Goal: Task Accomplishment & Management: Complete application form

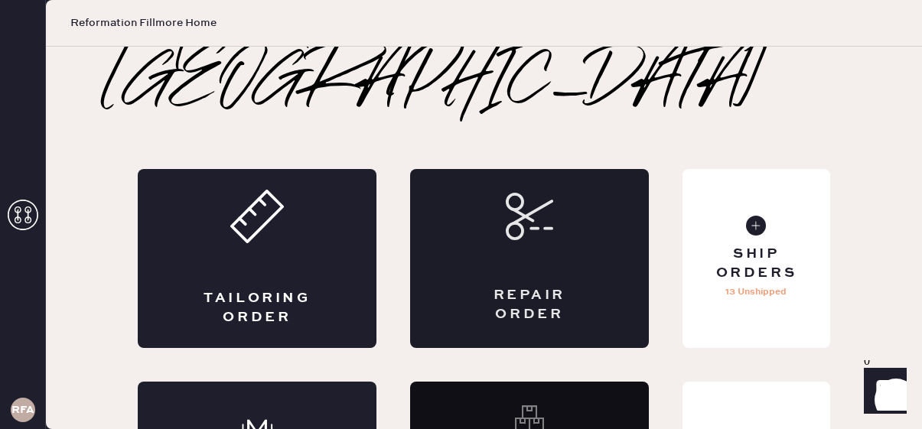
scroll to position [56, 0]
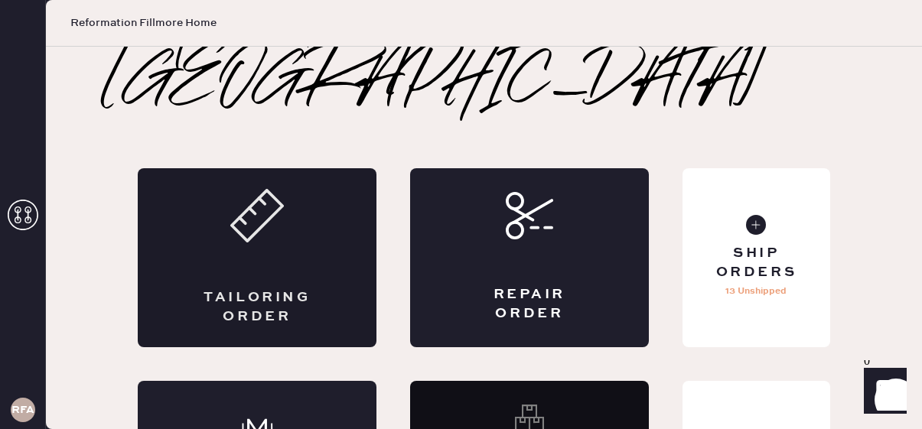
click at [308, 204] on div "Tailoring Order" at bounding box center [257, 257] width 239 height 179
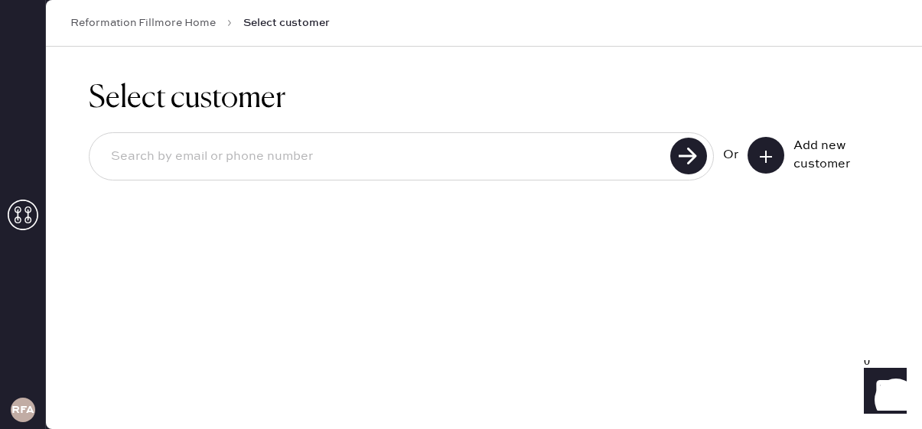
click at [270, 152] on input at bounding box center [382, 156] width 567 height 35
type input "[EMAIL_ADDRESS][DOMAIN_NAME]"
click at [693, 158] on use at bounding box center [688, 156] width 37 height 37
click at [691, 145] on use at bounding box center [688, 156] width 37 height 37
click at [693, 157] on use at bounding box center [688, 156] width 37 height 37
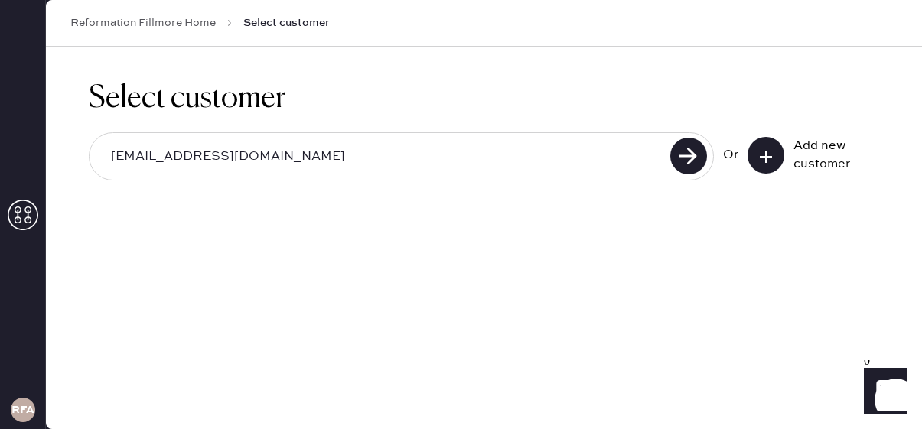
drag, startPoint x: 278, startPoint y: 166, endPoint x: 1, endPoint y: 165, distance: 277.0
click at [0, 165] on div "RFA Reformation Fillmore Home Select customer Select customer [EMAIL_ADDRESS][D…" at bounding box center [461, 214] width 922 height 429
click at [117, 148] on input "[EMAIL_ADDRESS][DOMAIN_NAME]" at bounding box center [382, 156] width 567 height 35
paste input "[EMAIL_ADDRESS][DOMAIN_NAME]"
type input "[EMAIL_ADDRESS][DOMAIN_NAME]"
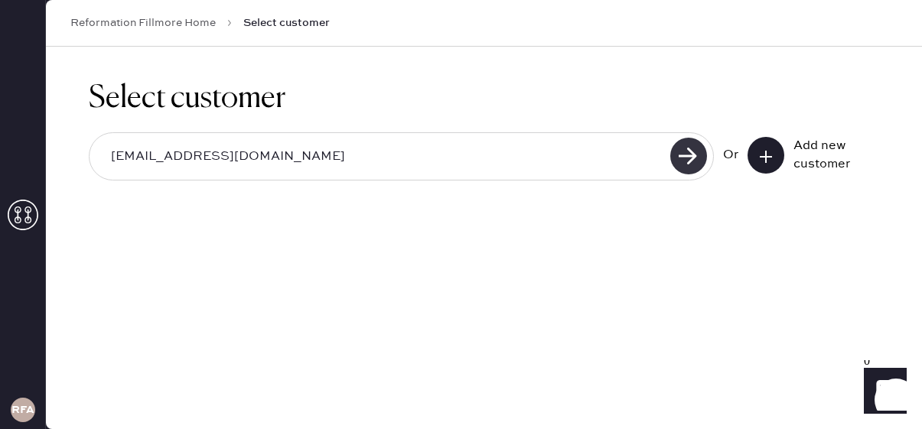
click at [687, 168] on use at bounding box center [688, 156] width 37 height 37
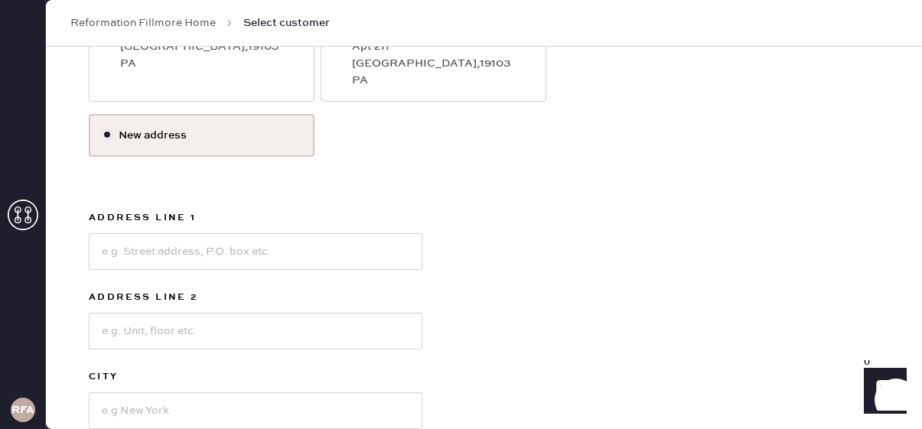
scroll to position [324, 0]
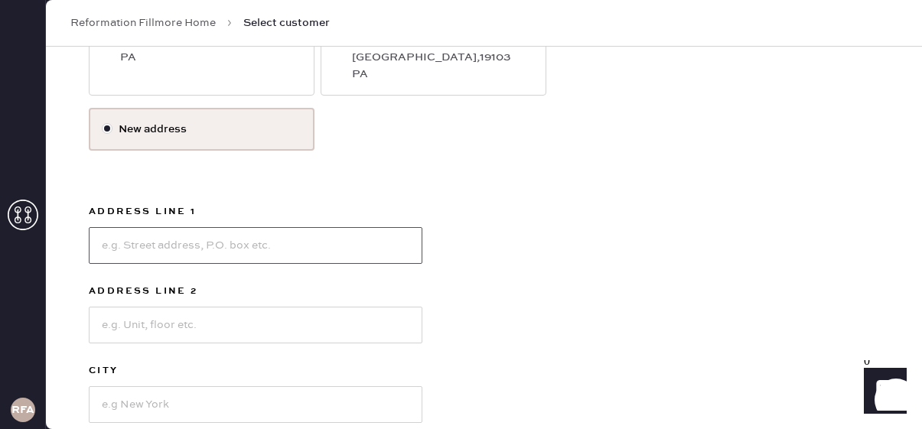
click at [266, 243] on input at bounding box center [256, 245] width 334 height 37
type input "[STREET_ADDRESS]"
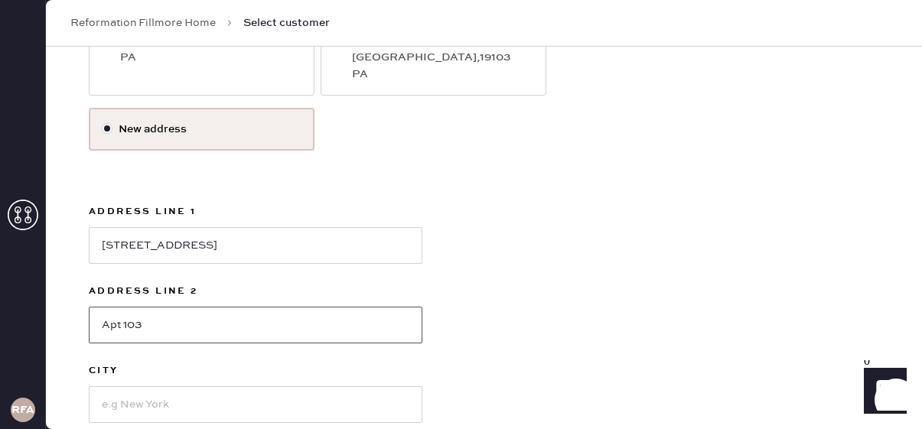
type input "Apt 103"
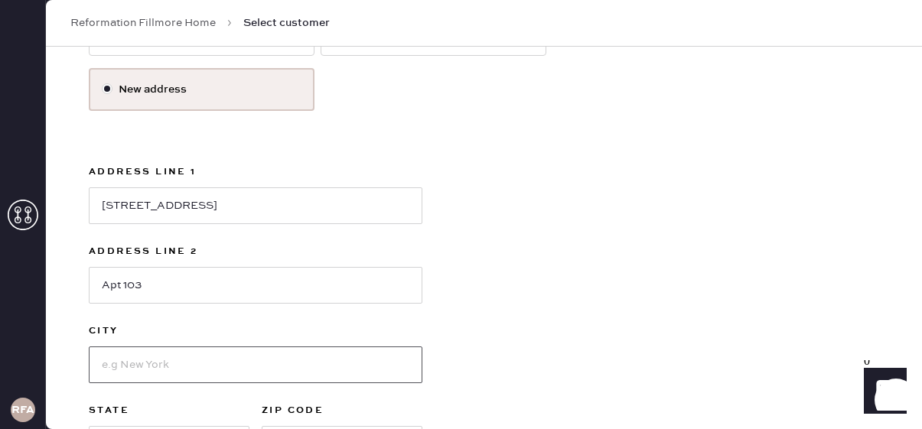
scroll to position [368, 0]
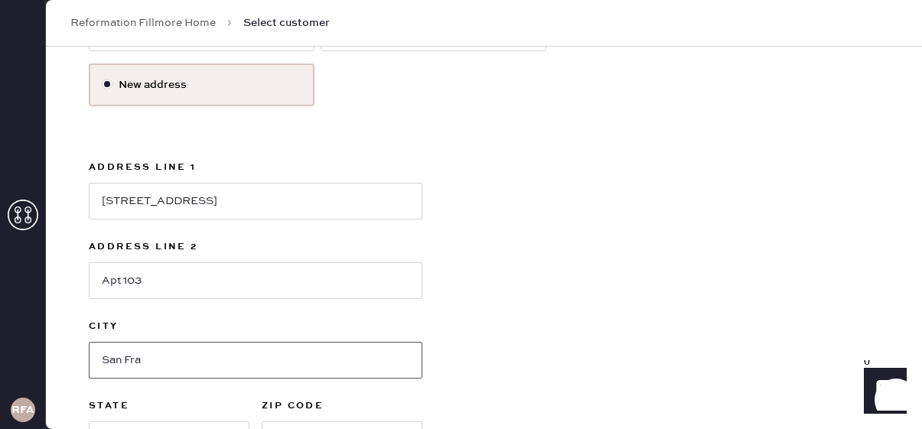
type input "[GEOGRAPHIC_DATA]"
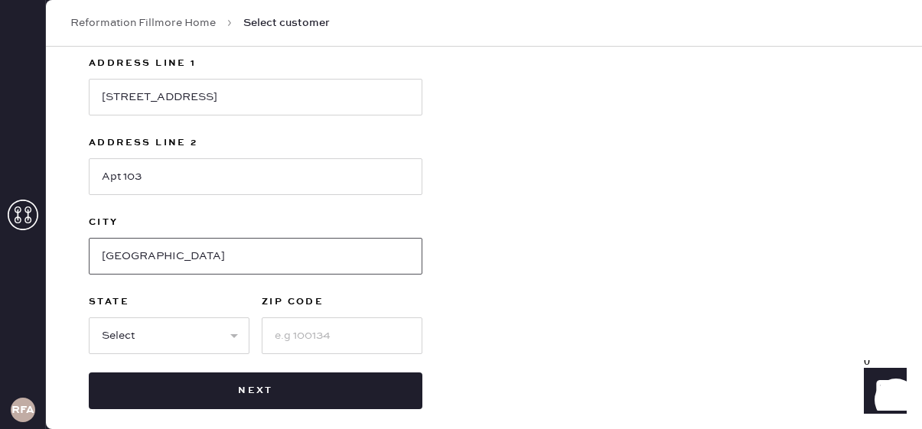
scroll to position [474, 0]
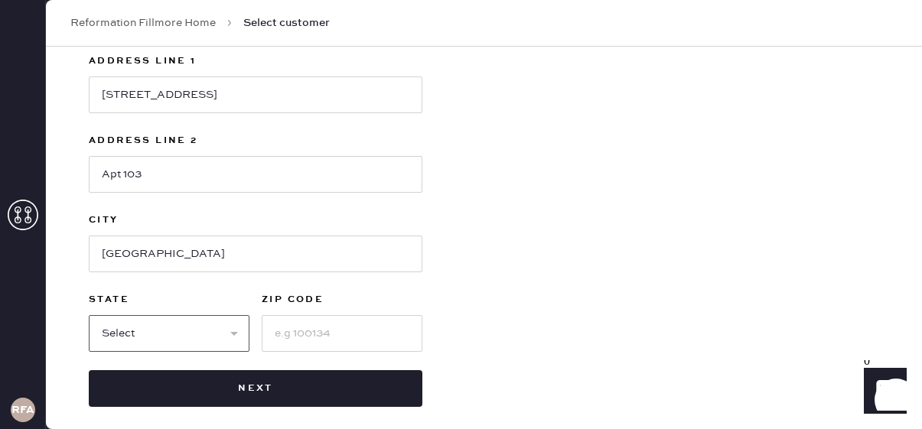
click at [171, 328] on select "Select AK AL AR AZ CA CO CT [GEOGRAPHIC_DATA] DE FL [GEOGRAPHIC_DATA] HI [GEOGR…" at bounding box center [169, 333] width 161 height 37
select select "CA"
click at [89, 315] on select "Select AK AL AR AZ CA CO CT [GEOGRAPHIC_DATA] DE FL [GEOGRAPHIC_DATA] HI [GEOGR…" at bounding box center [169, 333] width 161 height 37
click at [323, 338] on input at bounding box center [342, 333] width 161 height 37
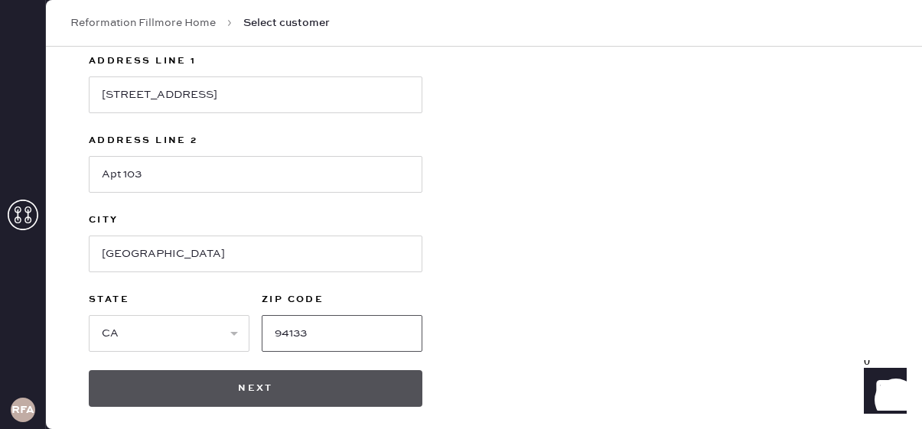
type input "94133"
click at [285, 390] on button "Next" at bounding box center [256, 388] width 334 height 37
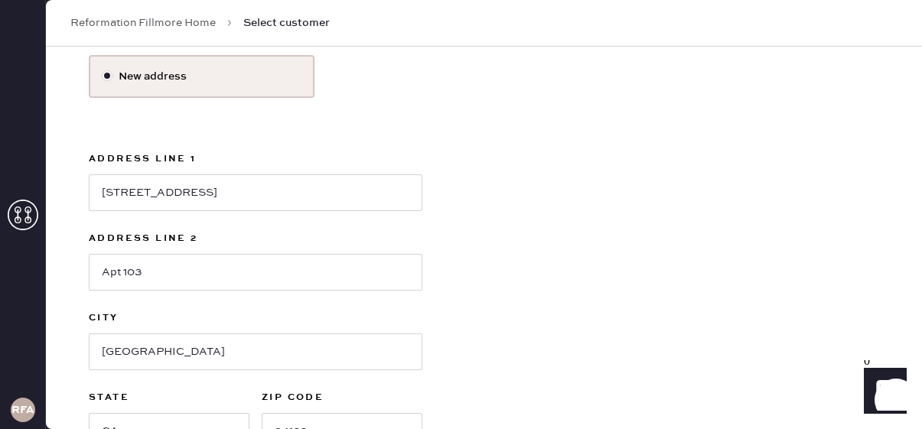
scroll to position [486, 0]
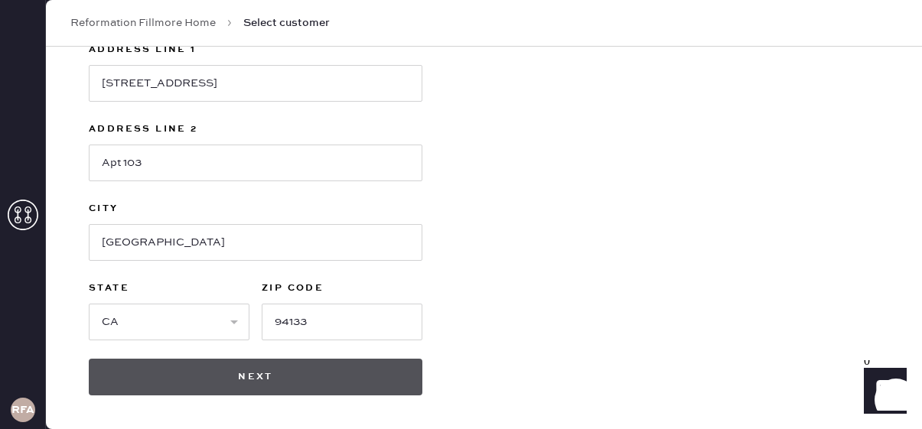
click at [293, 379] on button "Next" at bounding box center [256, 377] width 334 height 37
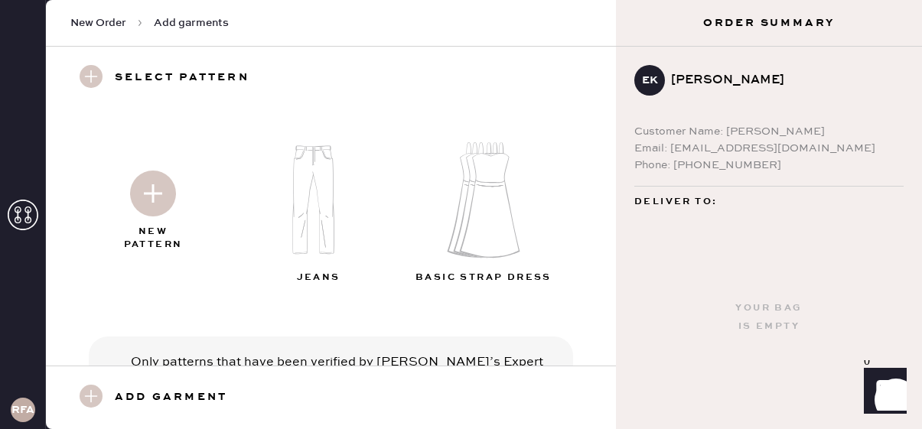
scroll to position [77, 0]
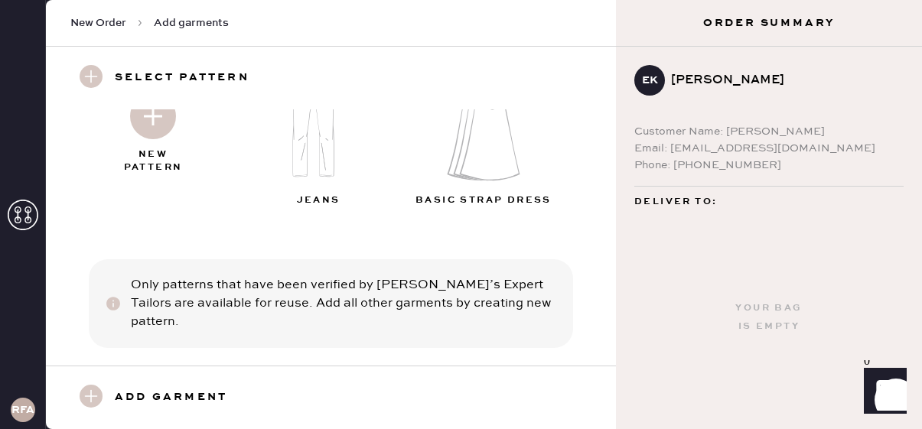
click at [143, 138] on img at bounding box center [153, 116] width 46 height 46
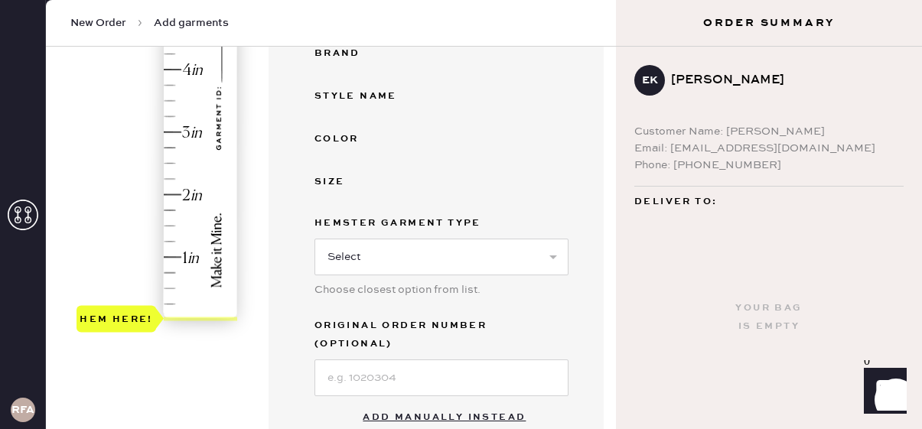
scroll to position [386, 0]
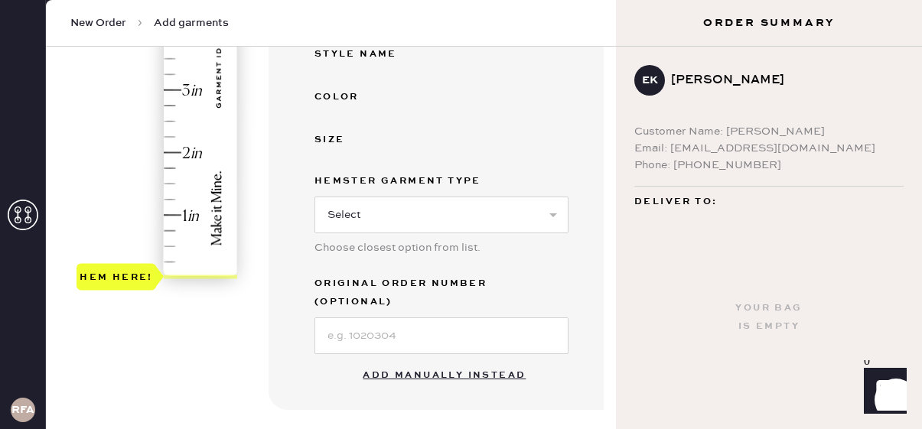
click at [416, 360] on button "Add manually instead" at bounding box center [444, 375] width 181 height 31
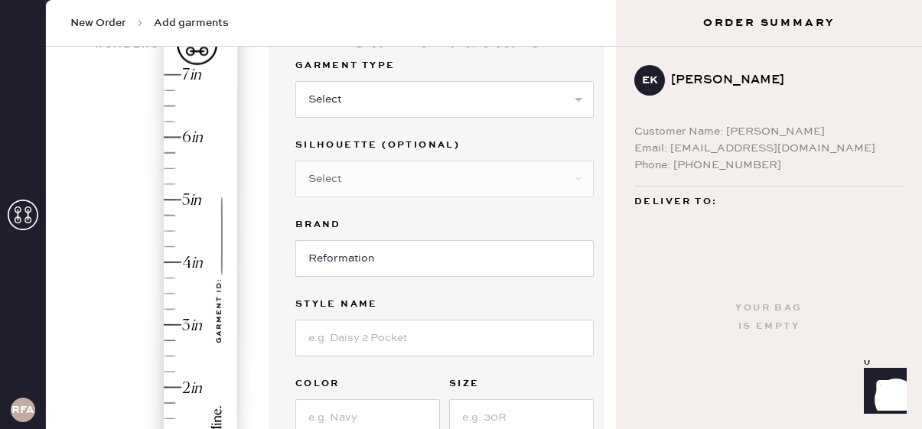
scroll to position [144, 0]
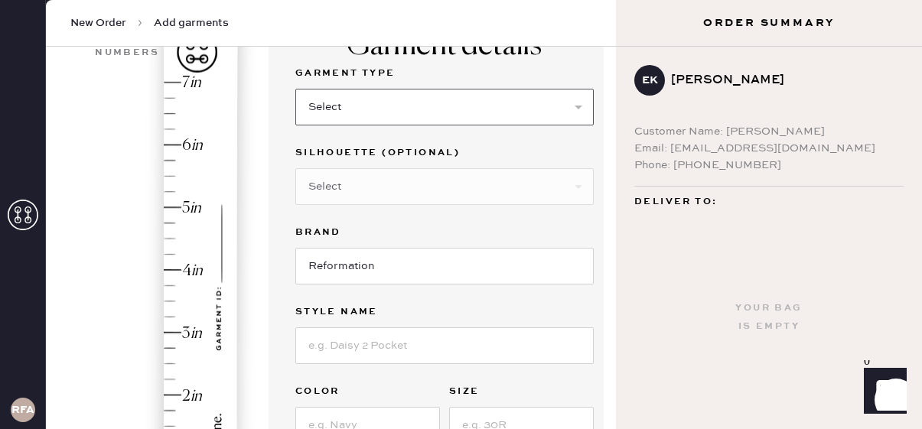
click at [364, 104] on select "Select Basic Skirt Jeans Leggings Pants Shorts Basic Sleeved Dress Basic Sleeve…" at bounding box center [444, 107] width 298 height 37
select select "4"
click at [295, 89] on select "Select Basic Skirt Jeans Leggings Pants Shorts Basic Sleeved Dress Basic Sleeve…" at bounding box center [444, 107] width 298 height 37
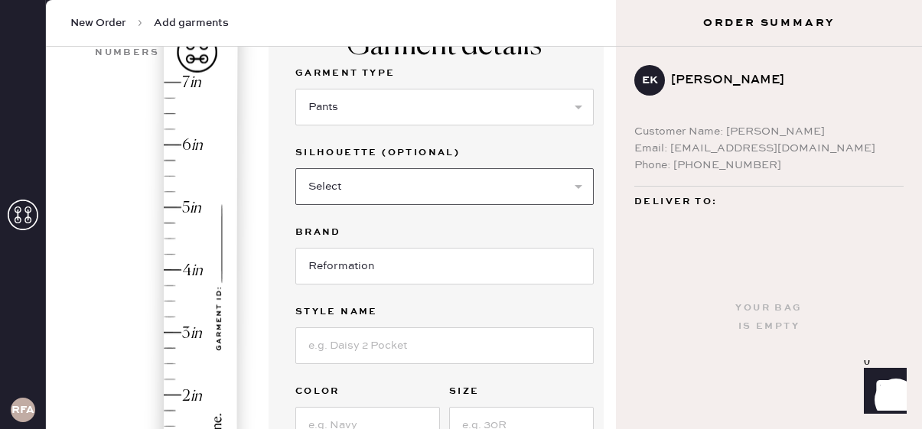
click at [357, 180] on select "Select Joggers Shorts Cropped Flare Boot Cut Straight Skinny Other" at bounding box center [444, 186] width 298 height 37
select select "other"
click at [295, 168] on select "Select Joggers Shorts Cropped Flare Boot Cut Straight Skinny Other" at bounding box center [444, 186] width 298 height 37
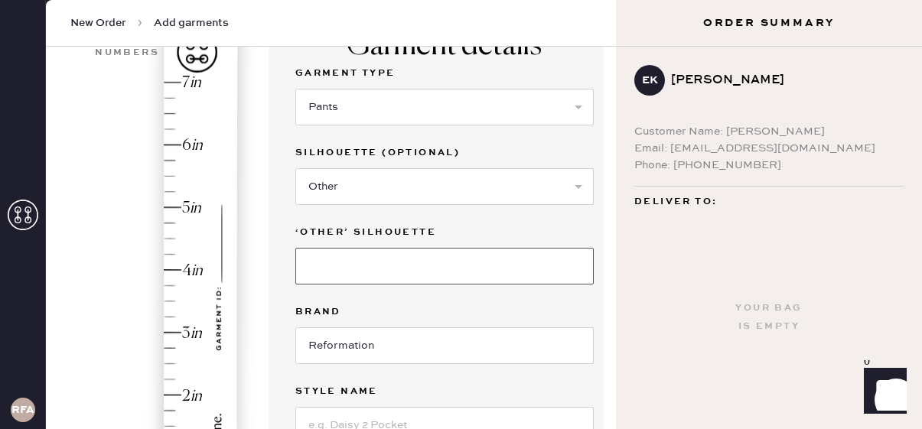
click at [345, 272] on input at bounding box center [444, 266] width 298 height 37
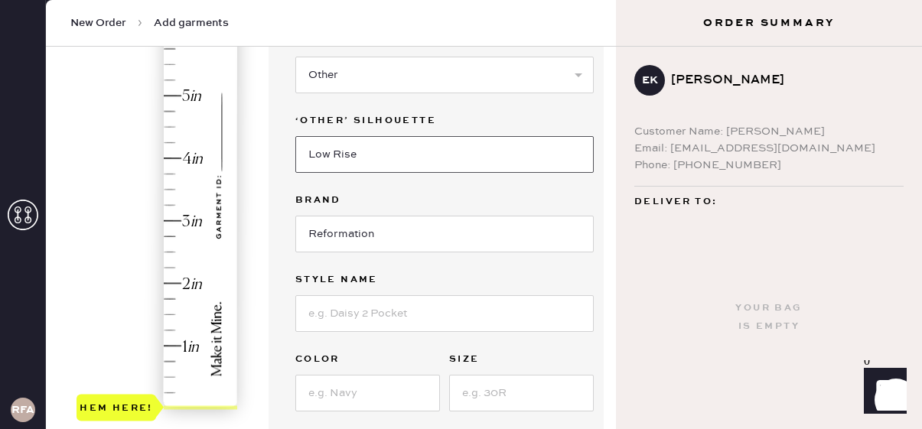
scroll to position [276, 0]
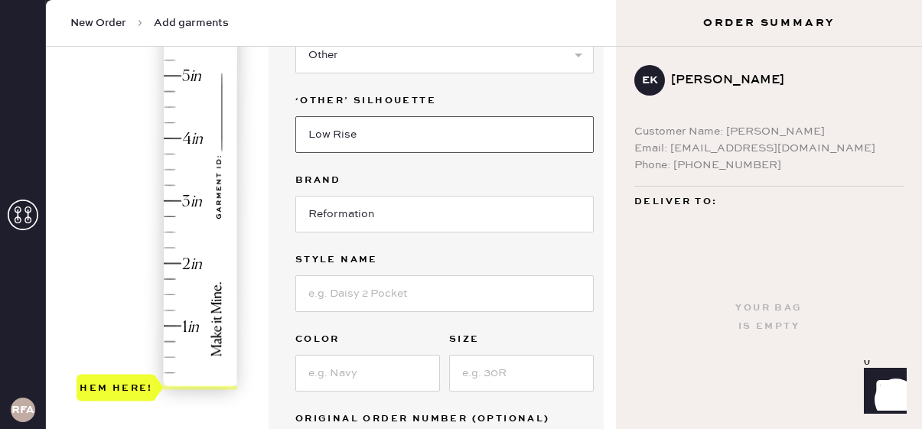
type input "Low Rise"
click at [370, 294] on input at bounding box center [444, 294] width 298 height 37
drag, startPoint x: 359, startPoint y: 129, endPoint x: 246, endPoint y: 129, distance: 112.5
click at [246, 129] on div "1 in 2 in 3 in 4 in 5 in 6 in 7 in Show higher numbers Show lower numbers Hem h…" at bounding box center [331, 351] width 546 height 949
click at [322, 282] on input at bounding box center [444, 294] width 298 height 37
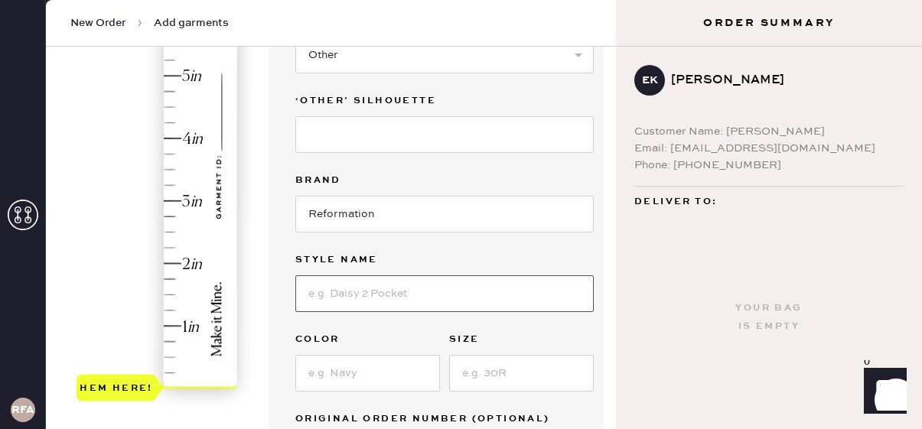
type input "C"
type input "Vida Low Rise Pant"
click at [330, 341] on label "Color" at bounding box center [367, 340] width 145 height 18
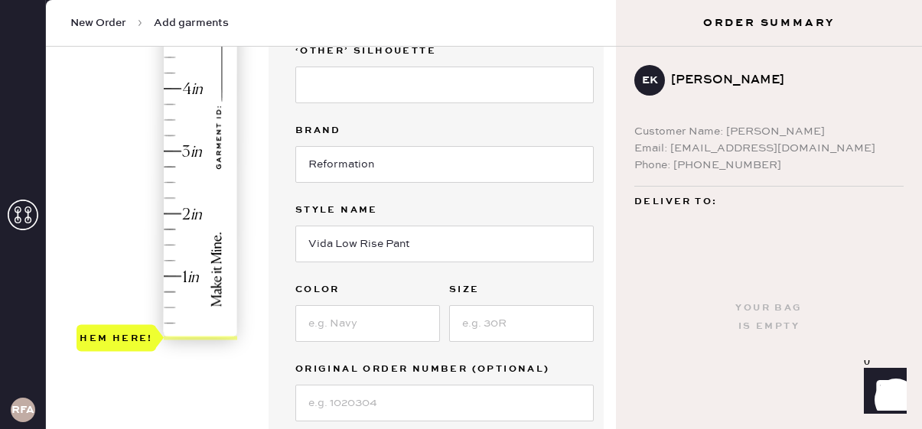
scroll to position [331, 0]
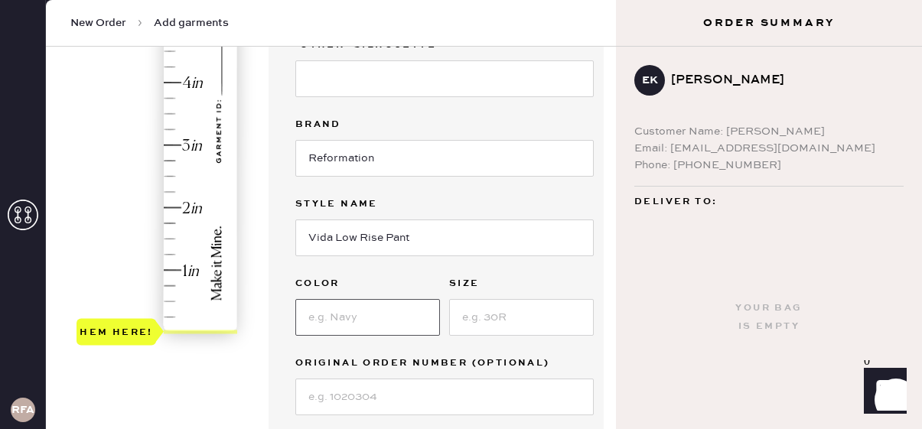
click at [339, 318] on input at bounding box center [367, 317] width 145 height 37
type input "Pitch Black"
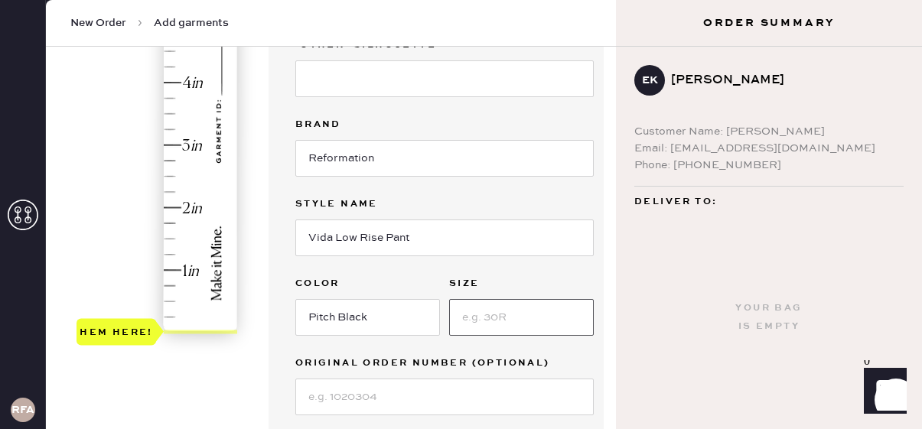
click at [507, 322] on input at bounding box center [521, 317] width 145 height 37
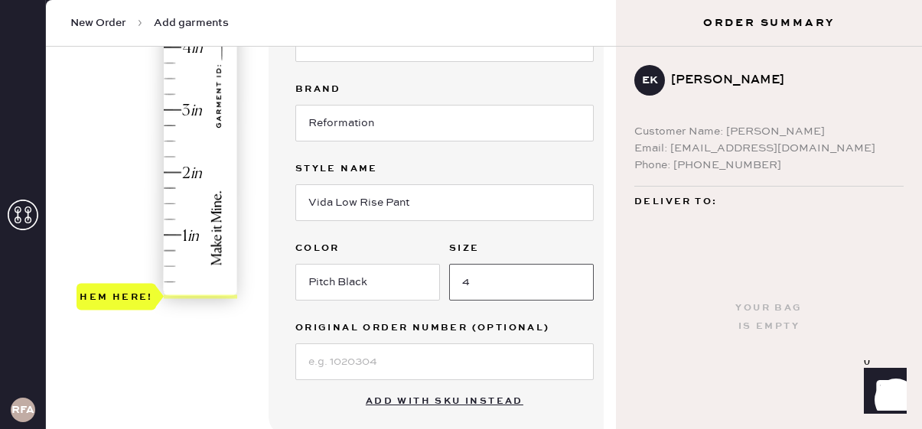
scroll to position [296, 0]
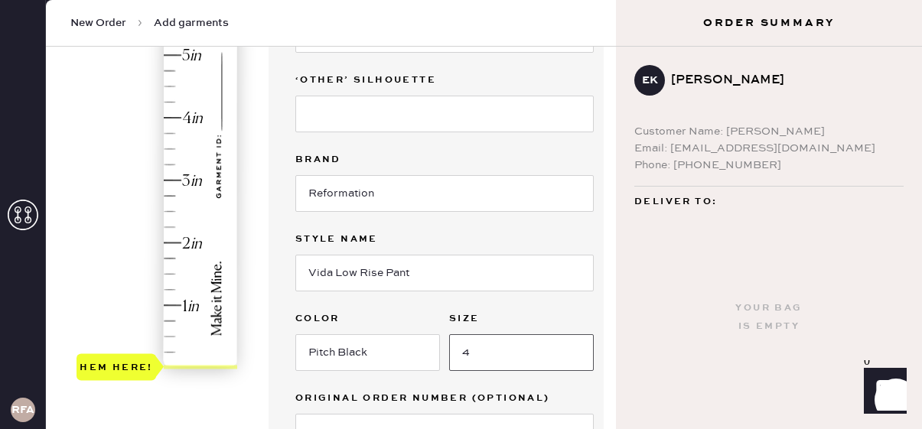
type input "4"
type input "2.25"
click at [167, 228] on div "Hem here!" at bounding box center [158, 149] width 163 height 452
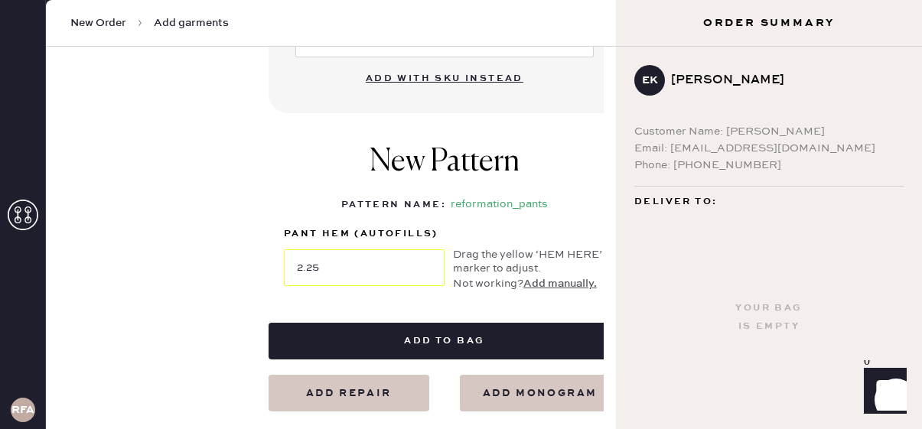
scroll to position [693, 0]
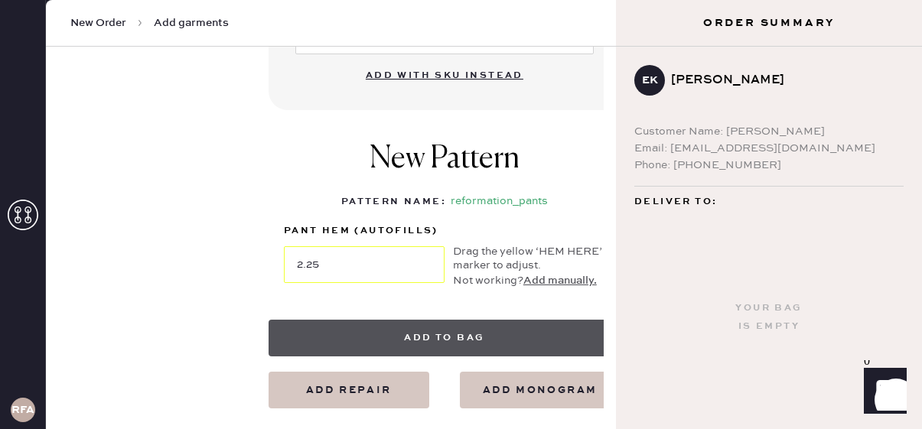
click at [401, 335] on button "Add to bag" at bounding box center [445, 338] width 352 height 37
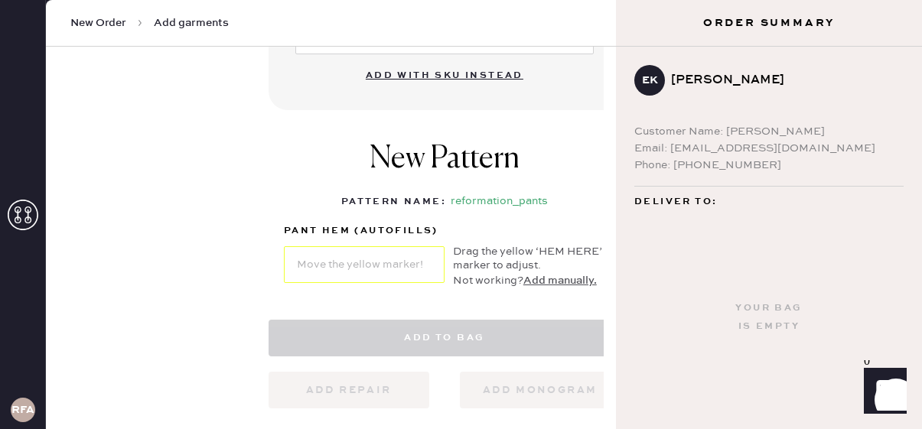
select select "4"
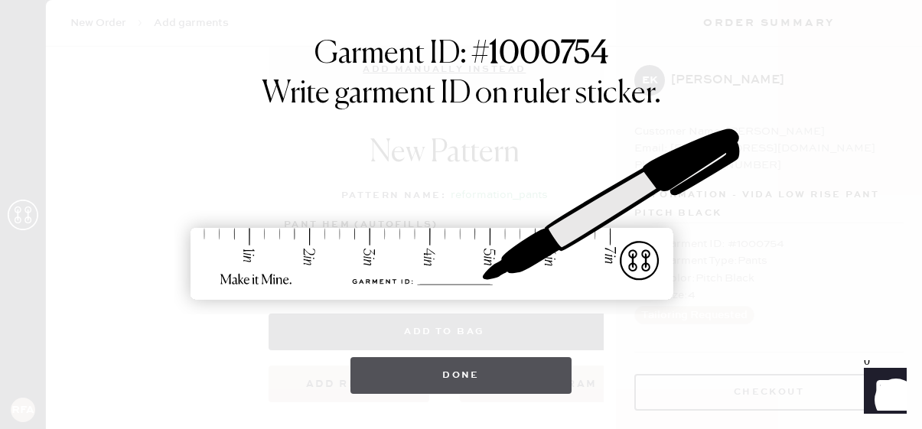
click at [406, 378] on button "Done" at bounding box center [461, 375] width 221 height 37
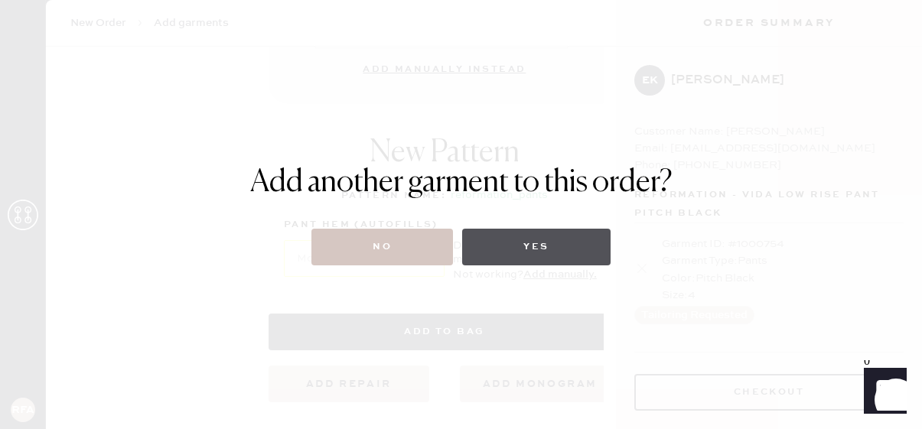
click at [493, 249] on button "Yes" at bounding box center [536, 247] width 148 height 37
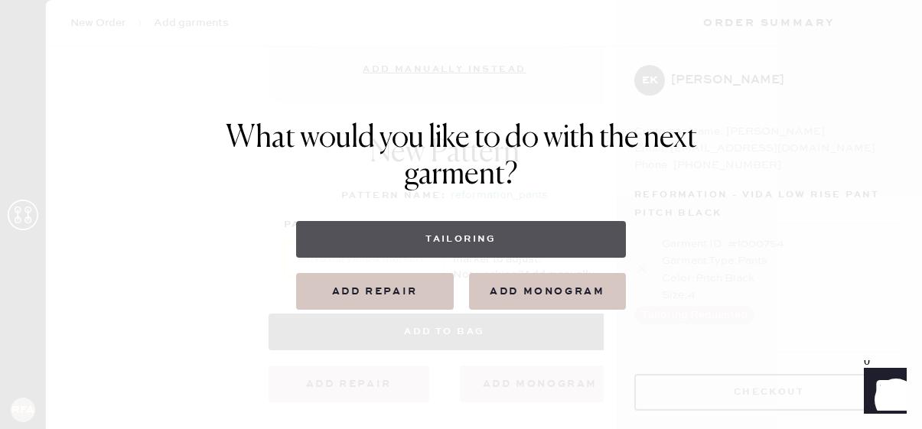
click at [481, 240] on button "Tailoring" at bounding box center [461, 239] width 330 height 37
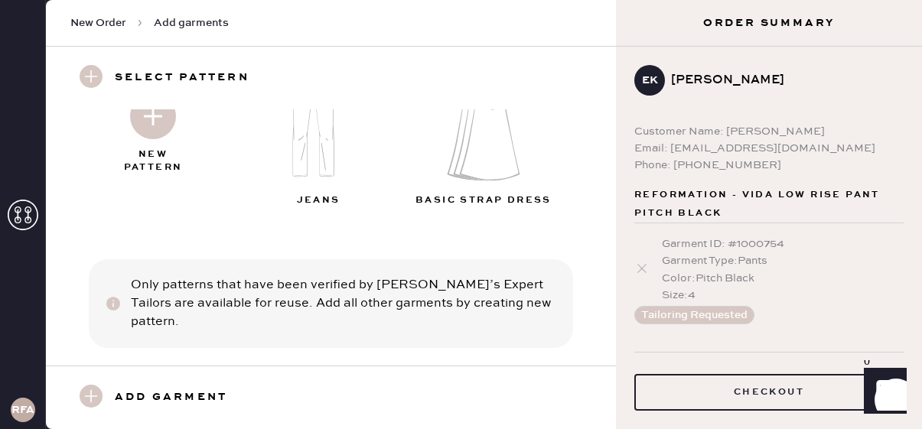
scroll to position [77, 0]
click at [154, 125] on img at bounding box center [153, 117] width 46 height 46
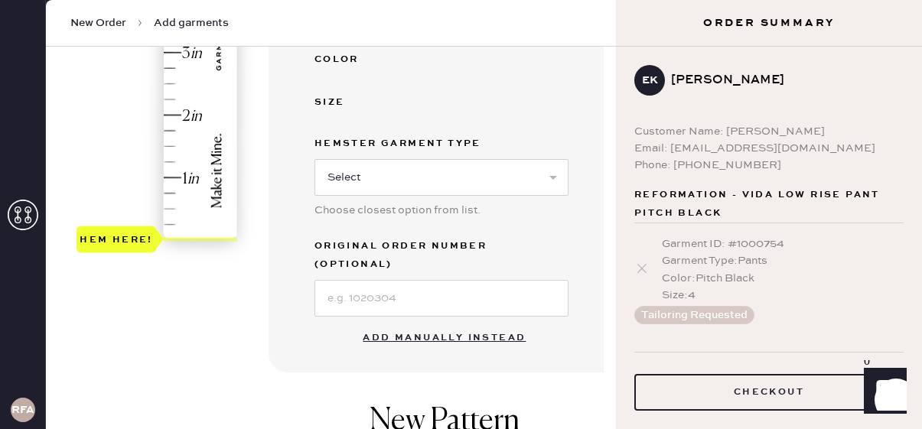
scroll to position [433, 0]
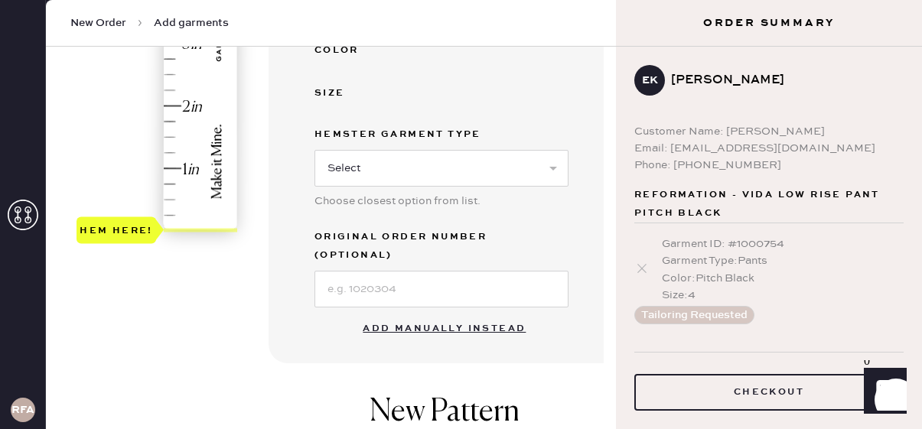
click at [430, 314] on button "Add manually instead" at bounding box center [444, 329] width 181 height 31
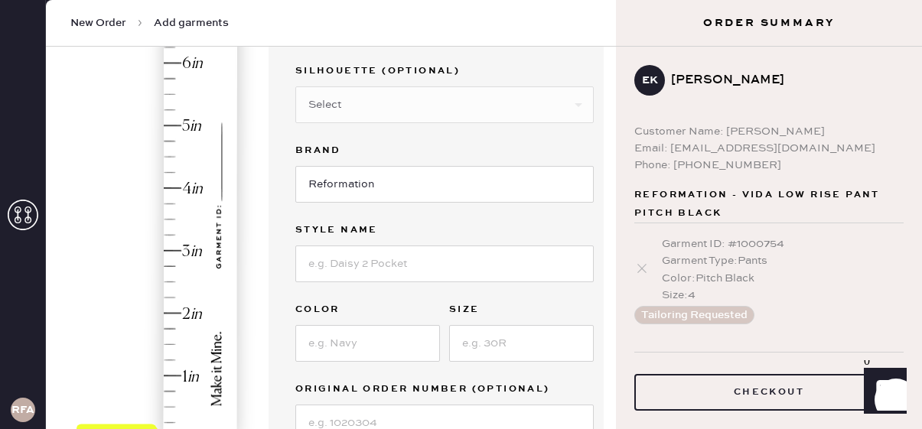
scroll to position [169, 0]
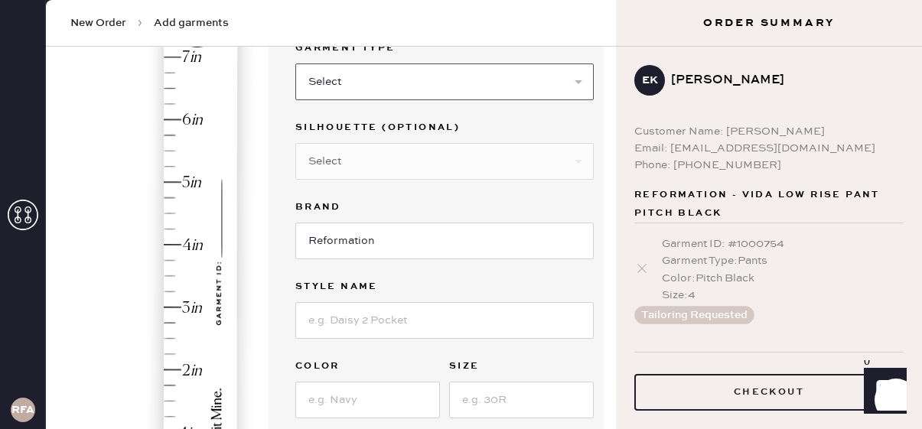
click at [386, 73] on select "Select Basic Skirt Jeans Leggings Pants Shorts Basic Sleeved Dress Basic Sleeve…" at bounding box center [444, 82] width 298 height 37
select select "4"
click at [295, 64] on select "Select Basic Skirt Jeans Leggings Pants Shorts Basic Sleeved Dress Basic Sleeve…" at bounding box center [444, 82] width 298 height 37
click at [359, 340] on div "Garment Type Select Basic Skirt Jeans Leggings Pants Shorts Basic Sleeved Dress…" at bounding box center [444, 268] width 298 height 459
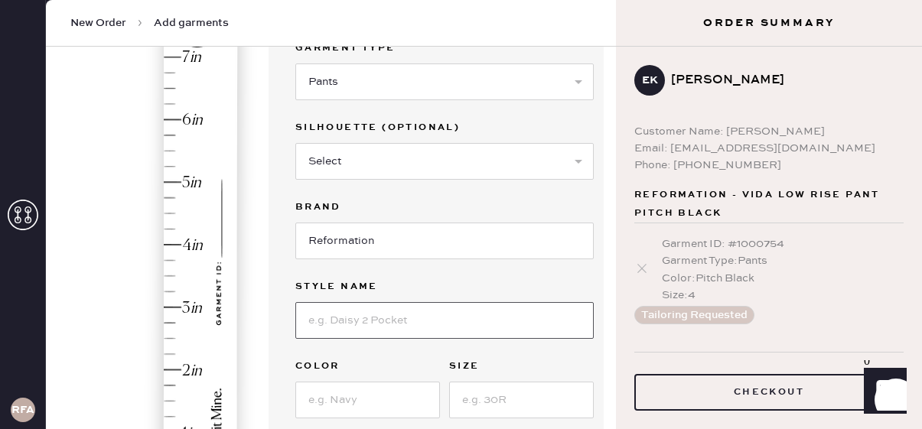
click at [355, 323] on input at bounding box center [444, 320] width 298 height 37
type input "C"
type input "Vida Low Rise Pant"
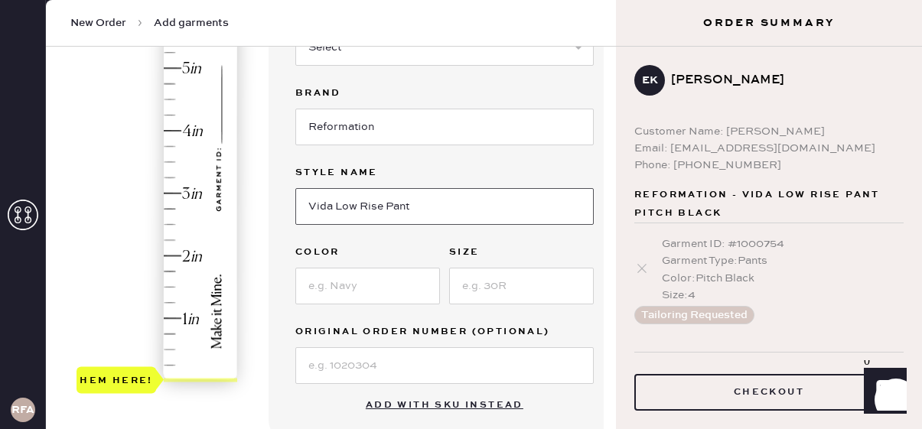
scroll to position [290, 0]
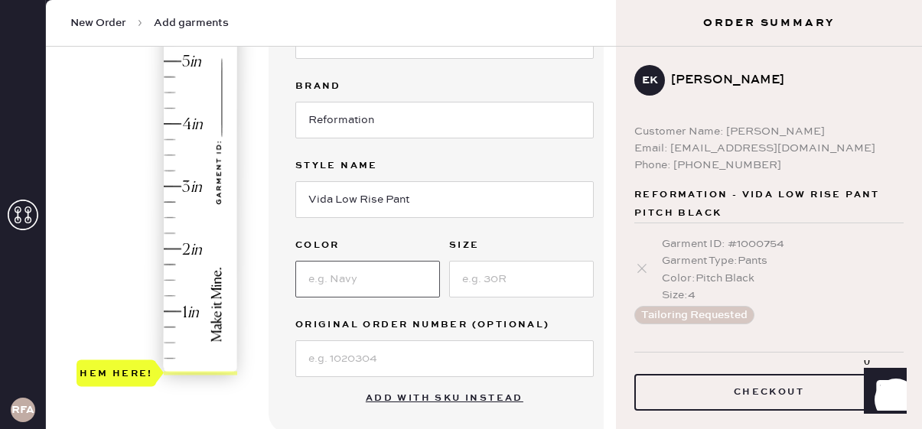
click at [355, 275] on input at bounding box center [367, 279] width 145 height 37
type input "Grey Stripe"
click at [508, 268] on input at bounding box center [521, 279] width 145 height 37
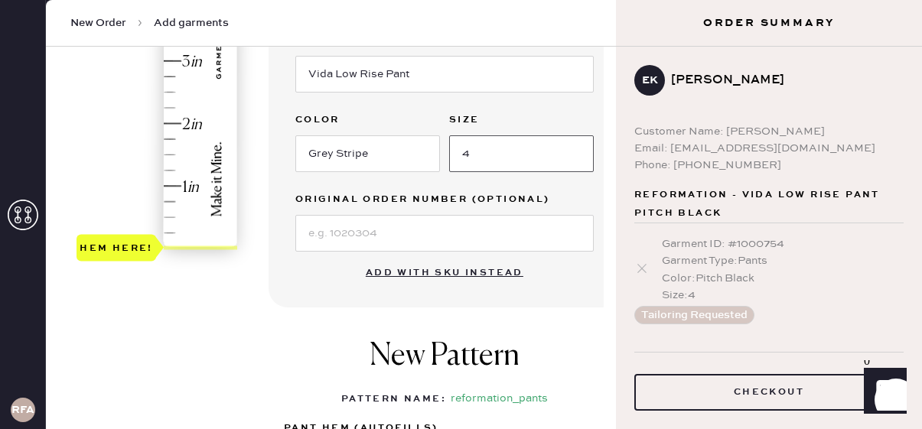
scroll to position [407, 0]
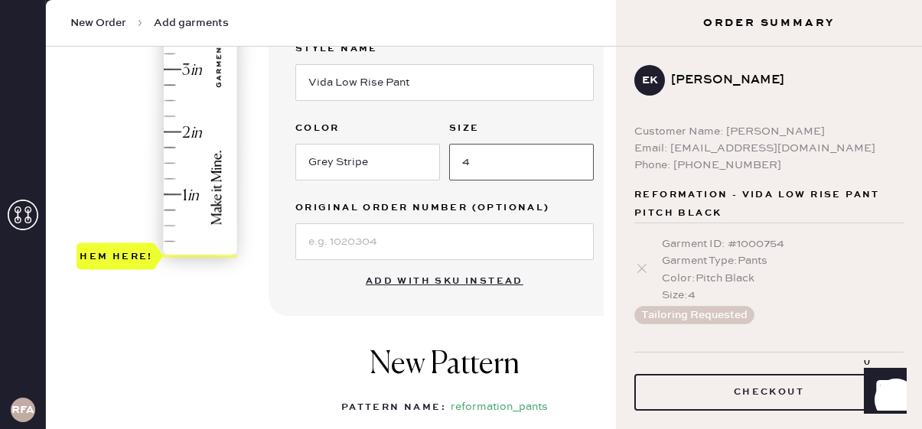
type input "4"
type input "2.25"
click at [168, 116] on div "Hem here!" at bounding box center [158, 38] width 163 height 452
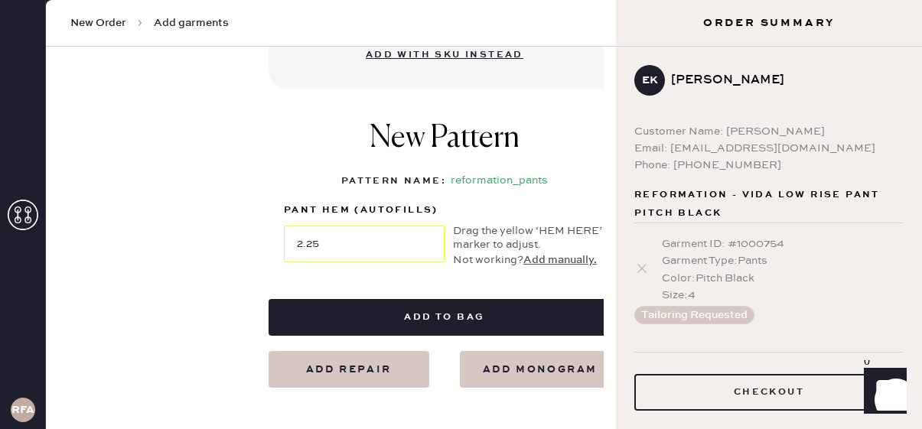
scroll to position [669, 0]
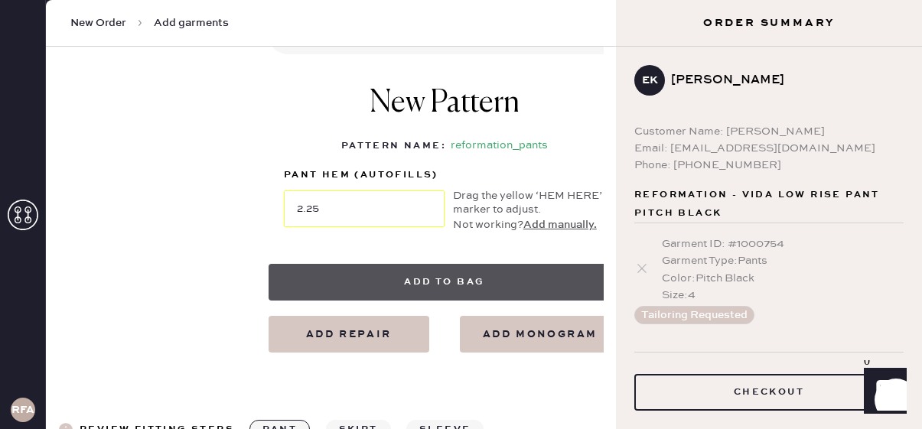
click at [448, 279] on button "Add to bag" at bounding box center [445, 282] width 352 height 37
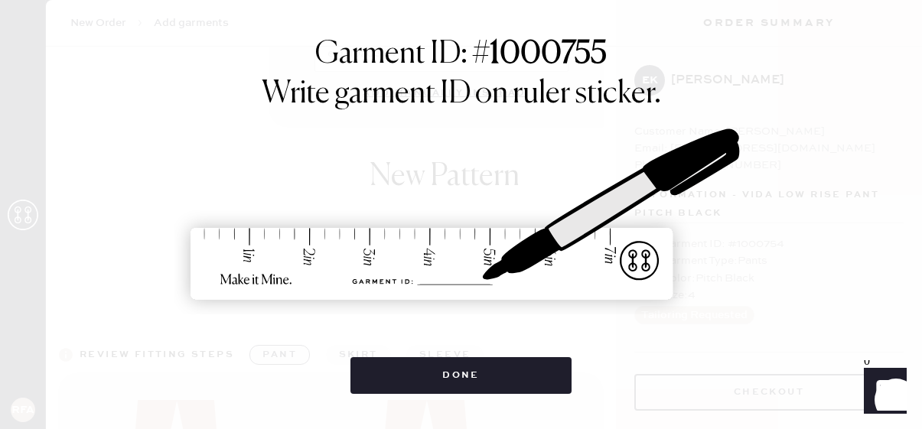
select select "4"
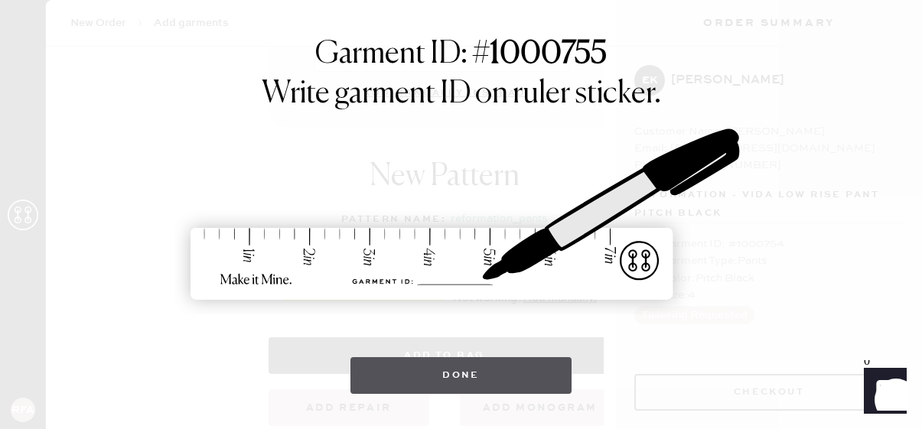
click at [481, 378] on button "Done" at bounding box center [461, 375] width 221 height 37
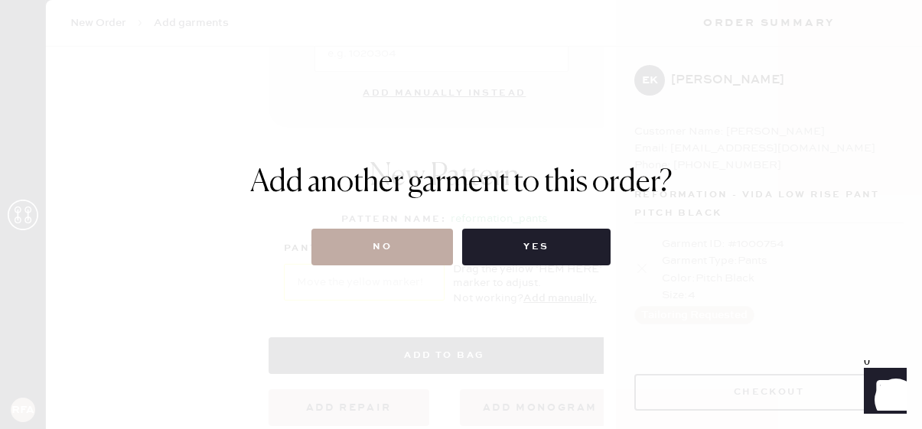
click at [403, 230] on button "No" at bounding box center [382, 247] width 142 height 37
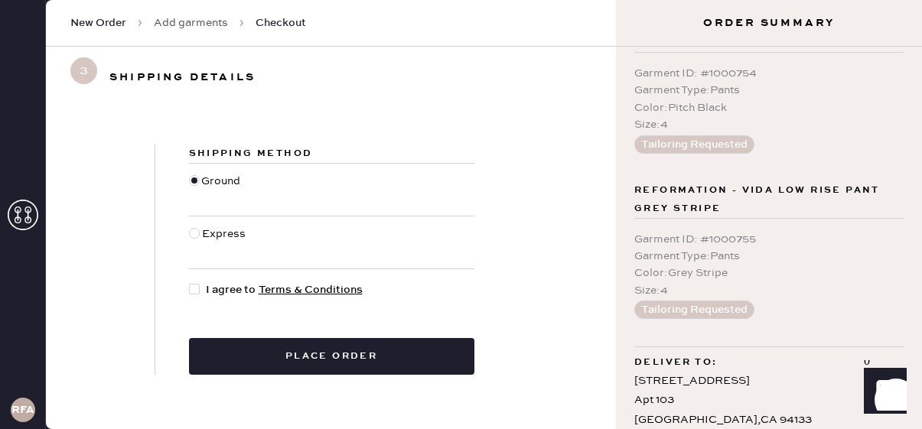
scroll to position [182, 0]
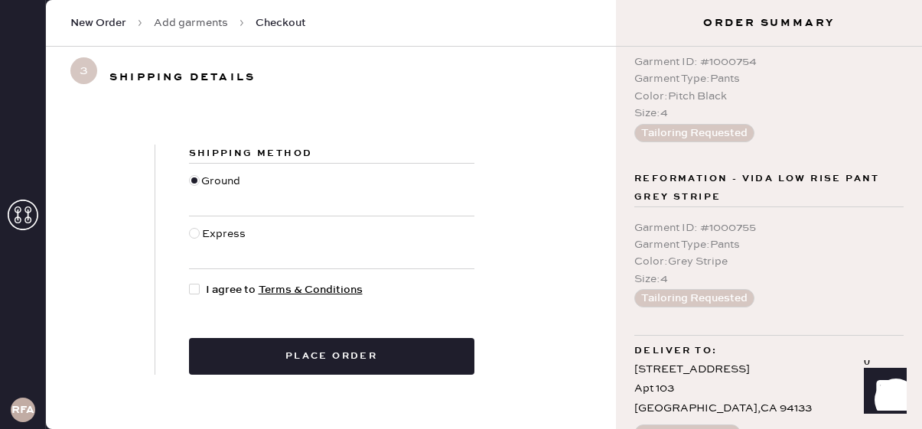
click at [197, 234] on div at bounding box center [194, 233] width 11 height 11
click at [190, 227] on input "Express" at bounding box center [189, 226] width 1 height 1
radio input "true"
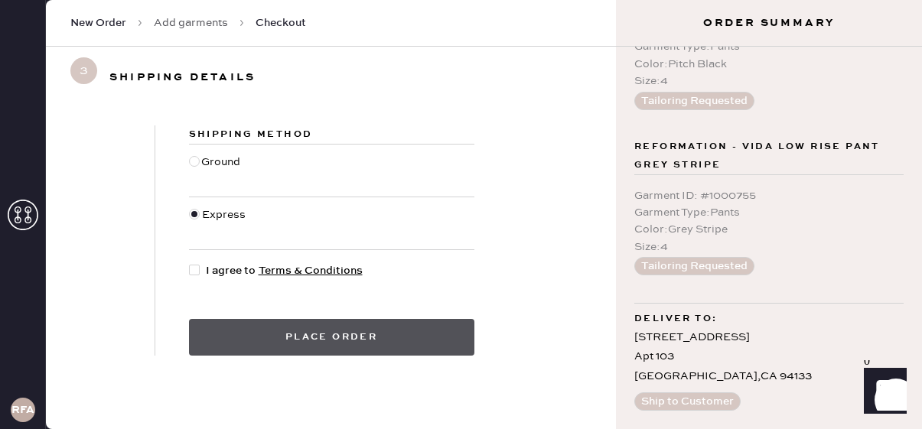
scroll to position [0, 0]
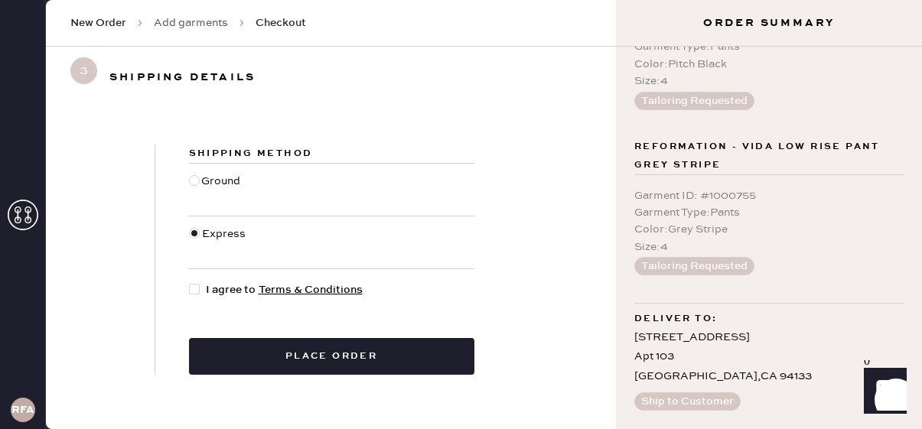
click at [231, 193] on div "Ground" at bounding box center [222, 190] width 43 height 34
click at [190, 174] on input "Ground" at bounding box center [189, 173] width 1 height 1
radio input "true"
click at [240, 224] on div "Express" at bounding box center [331, 243] width 285 height 52
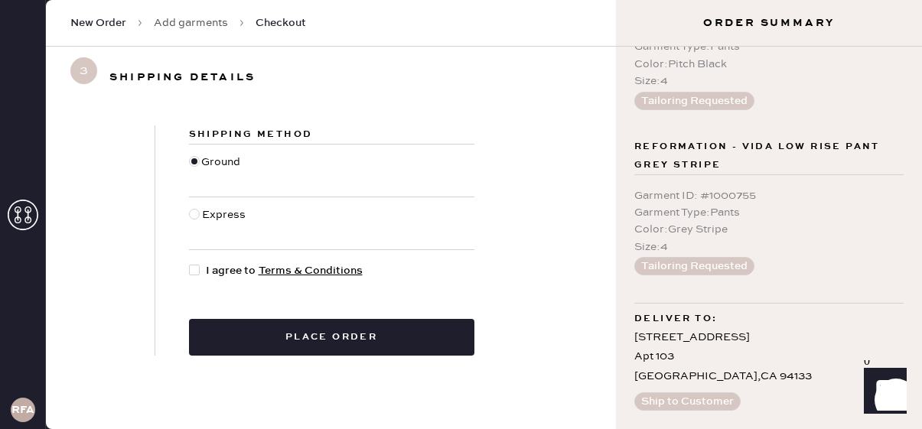
click at [212, 214] on div "Express" at bounding box center [225, 224] width 47 height 34
click at [190, 207] on input "Express" at bounding box center [189, 207] width 1 height 1
radio input "true"
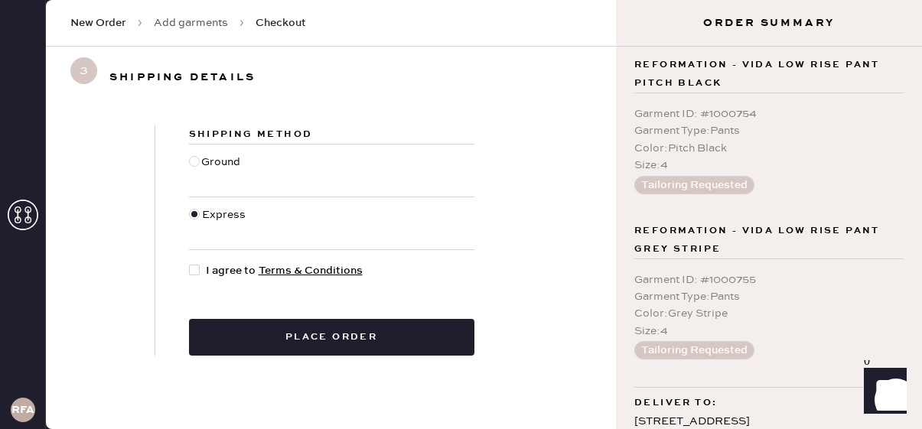
scroll to position [214, 0]
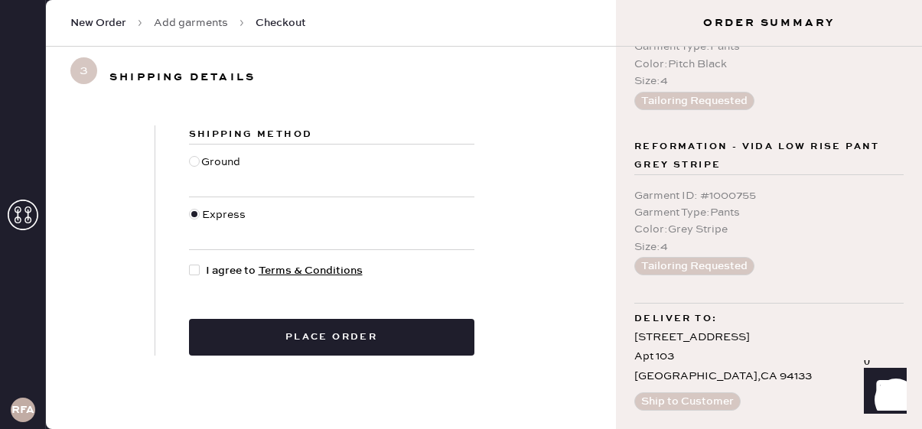
click at [194, 269] on div at bounding box center [194, 270] width 11 height 11
click at [190, 263] on input "I agree to Terms & Conditions" at bounding box center [189, 263] width 1 height 1
checkbox input "true"
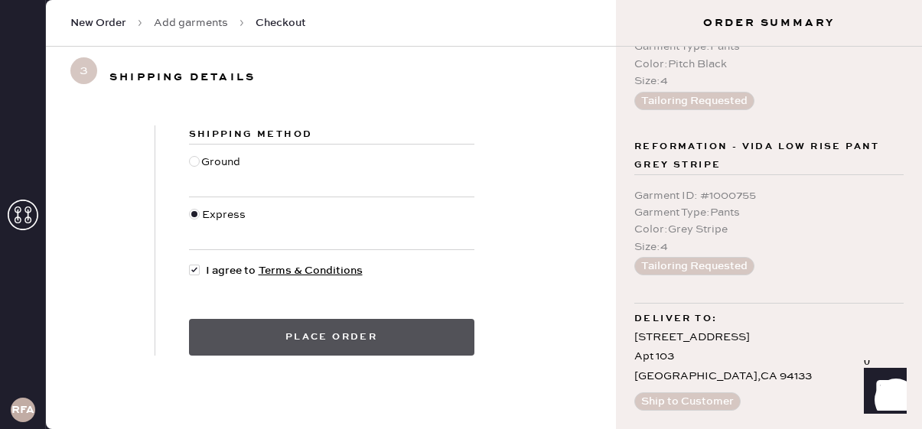
click at [220, 348] on button "Place order" at bounding box center [331, 337] width 285 height 37
